Goal: Transaction & Acquisition: Purchase product/service

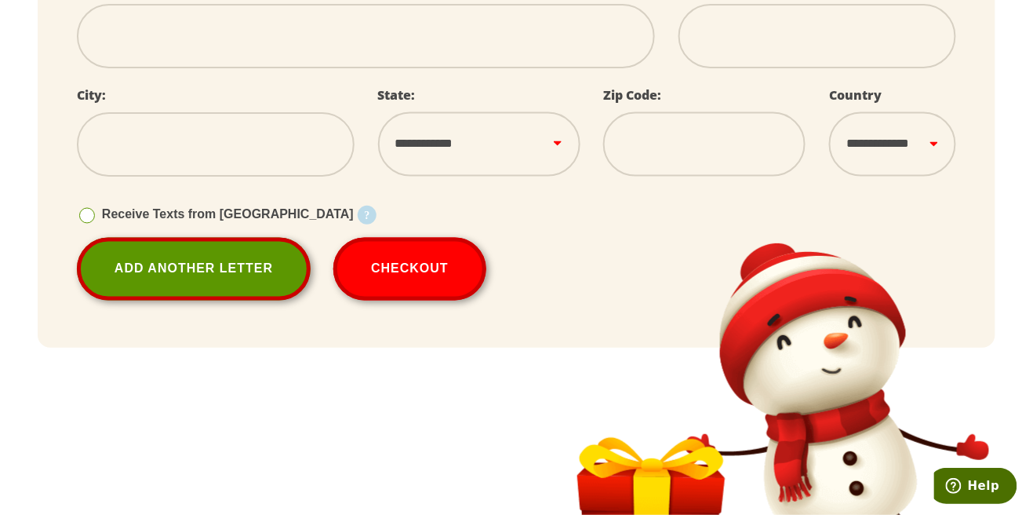
scroll to position [672, 0]
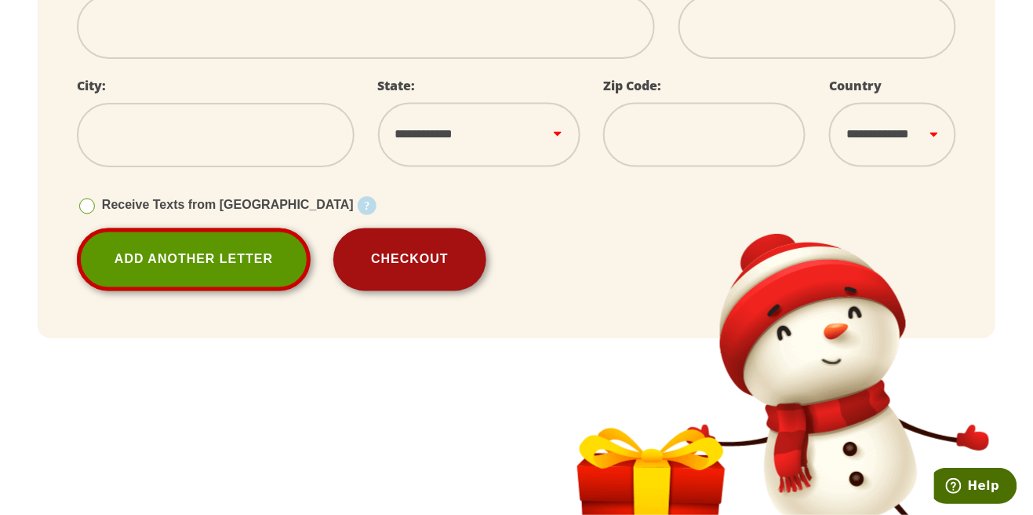
click at [406, 270] on button "Checkout" at bounding box center [409, 259] width 153 height 63
select select
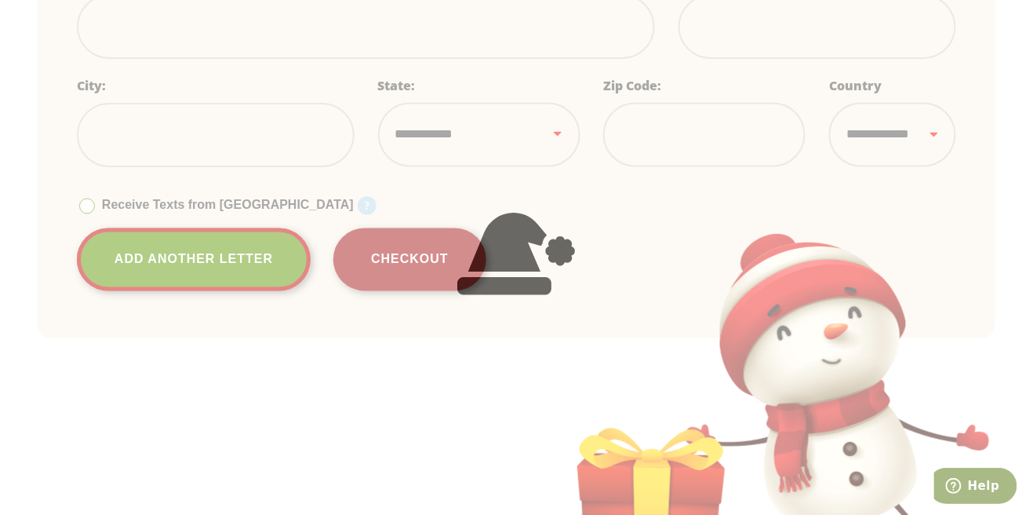
select select
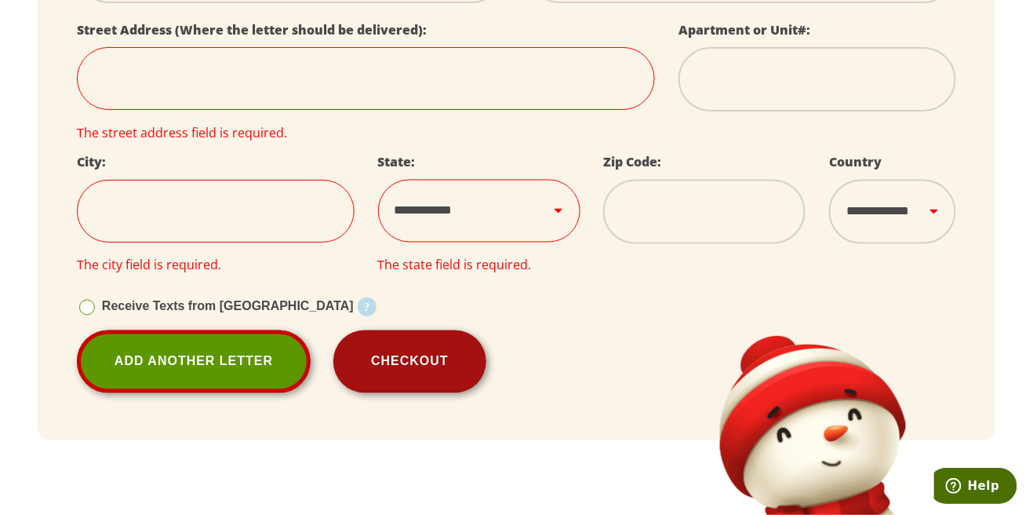
scroll to position [650, 0]
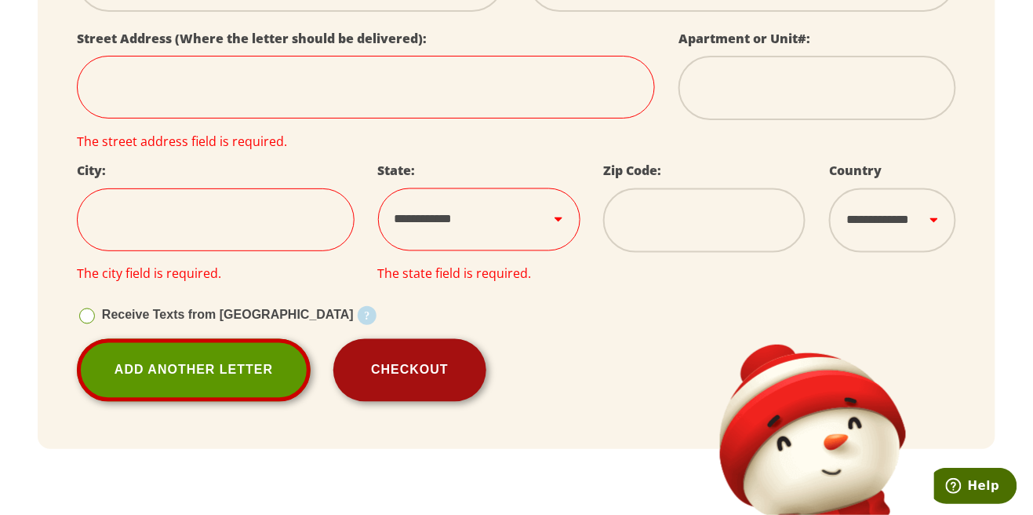
click at [395, 373] on button "Checkout" at bounding box center [409, 370] width 153 height 63
select select
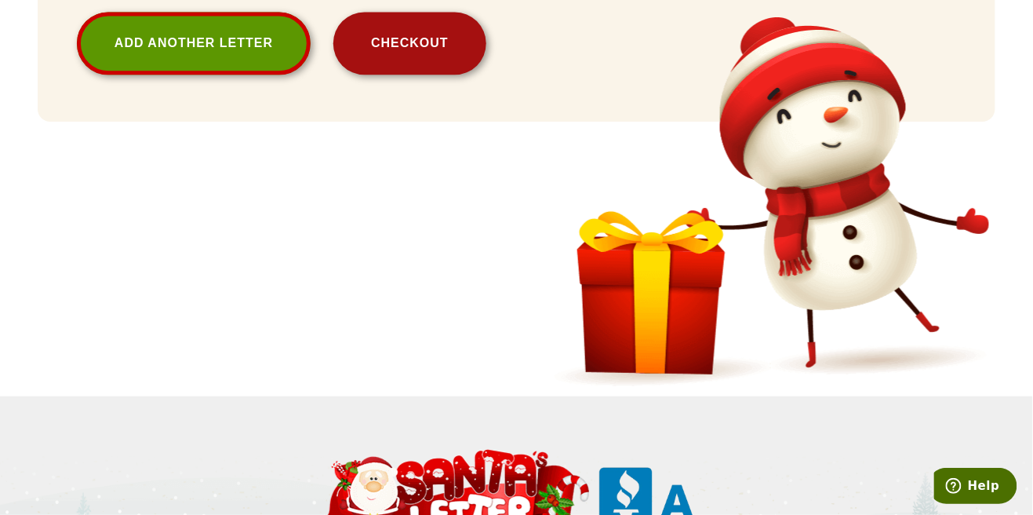
scroll to position [1063, 0]
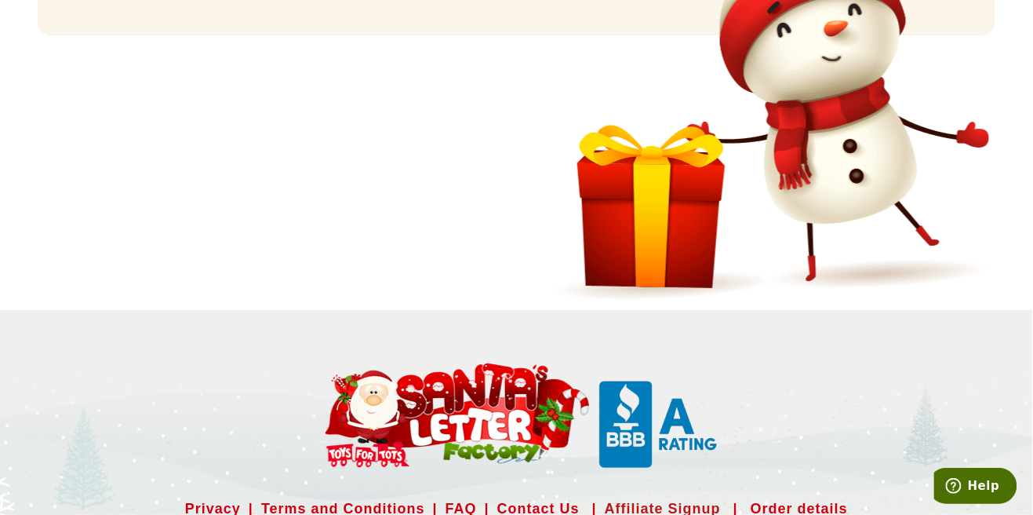
click at [669, 506] on link "Affiliate Signup" at bounding box center [663, 508] width 116 height 25
select select
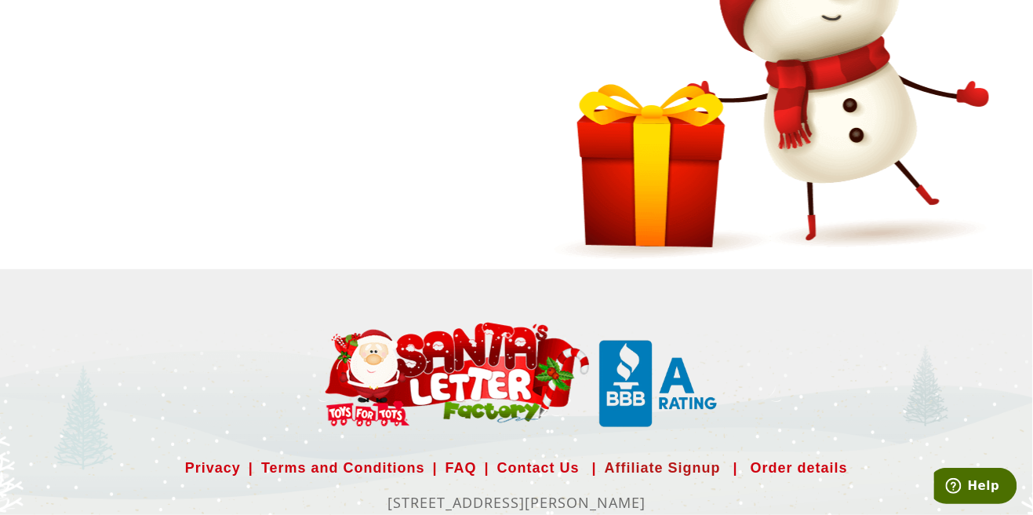
scroll to position [1135, 0]
